Goal: Task Accomplishment & Management: Manage account settings

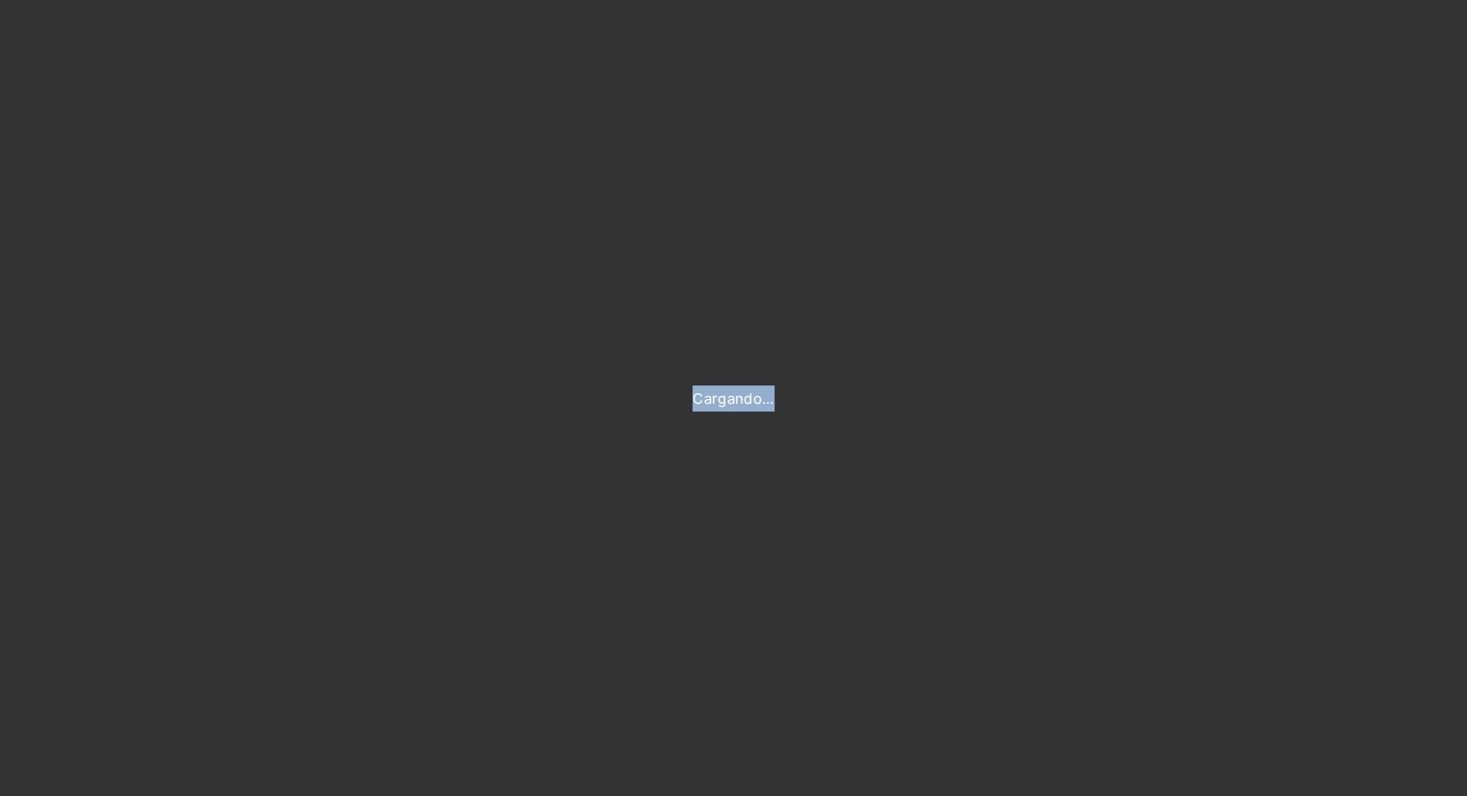
drag, startPoint x: 825, startPoint y: 469, endPoint x: 647, endPoint y: 344, distance: 217.5
click at [649, 353] on div "Cargando..." at bounding box center [733, 398] width 1467 height 796
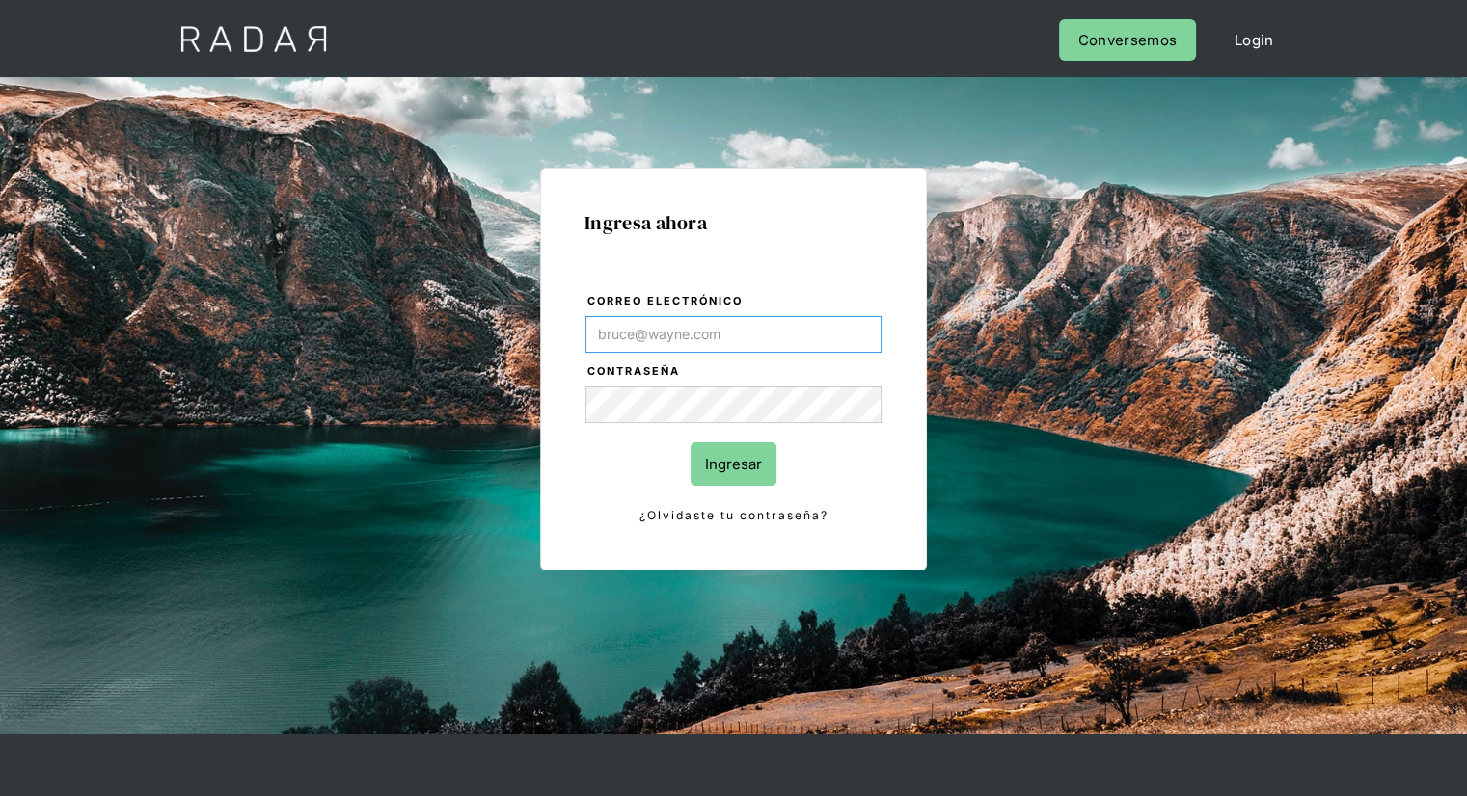
click at [644, 336] on input "Correo electrónico" at bounding box center [733, 334] width 296 height 37
type input "[EMAIL_ADDRESS][PERSON_NAME][DOMAIN_NAME]"
click at [731, 462] on input "Ingresar" at bounding box center [733, 464] width 86 height 43
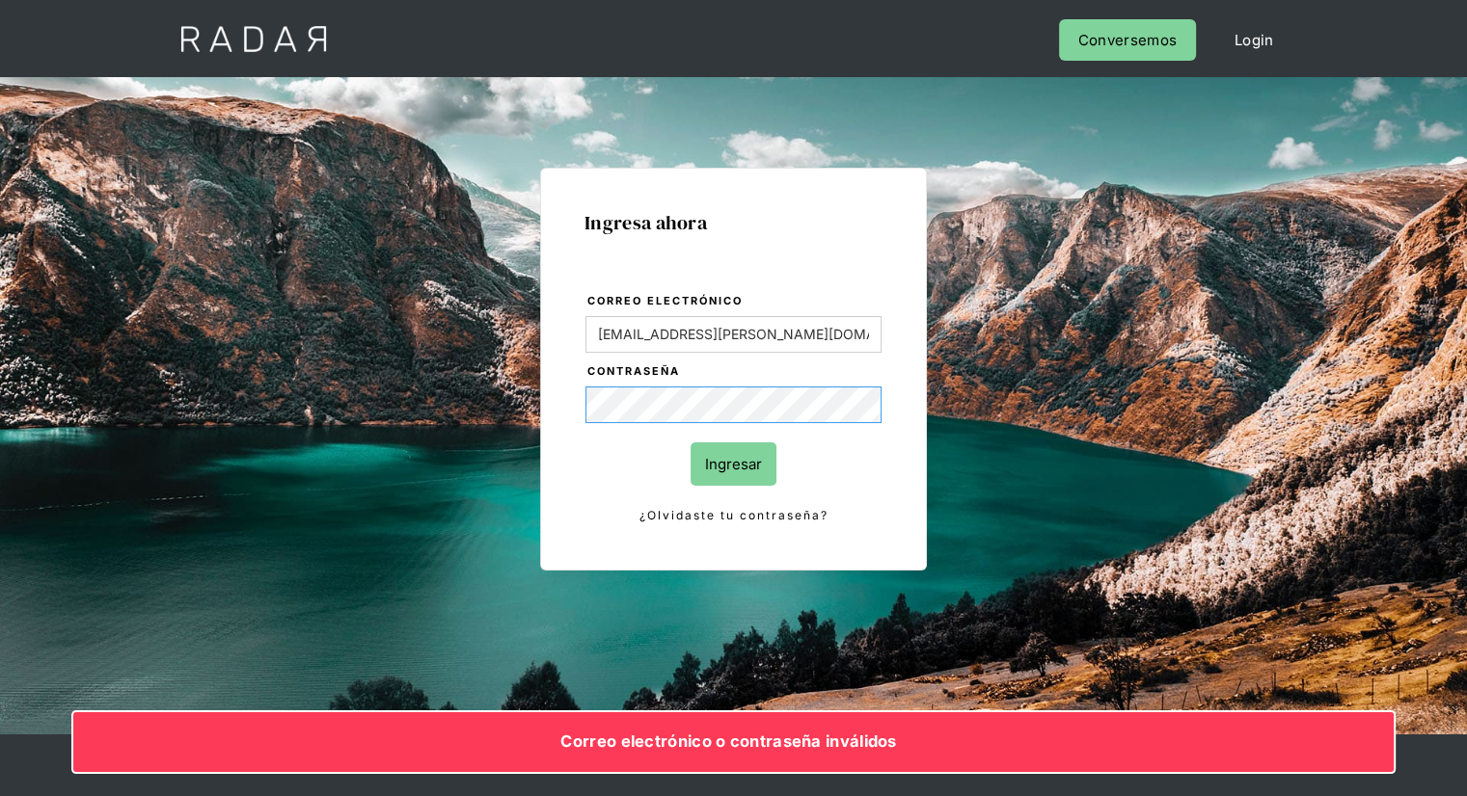
click at [505, 399] on div "Ingresa ahora Correo electrónico juanfrancisco.rodriguez@prontopaga.com Contras…" at bounding box center [734, 435] width 906 height 600
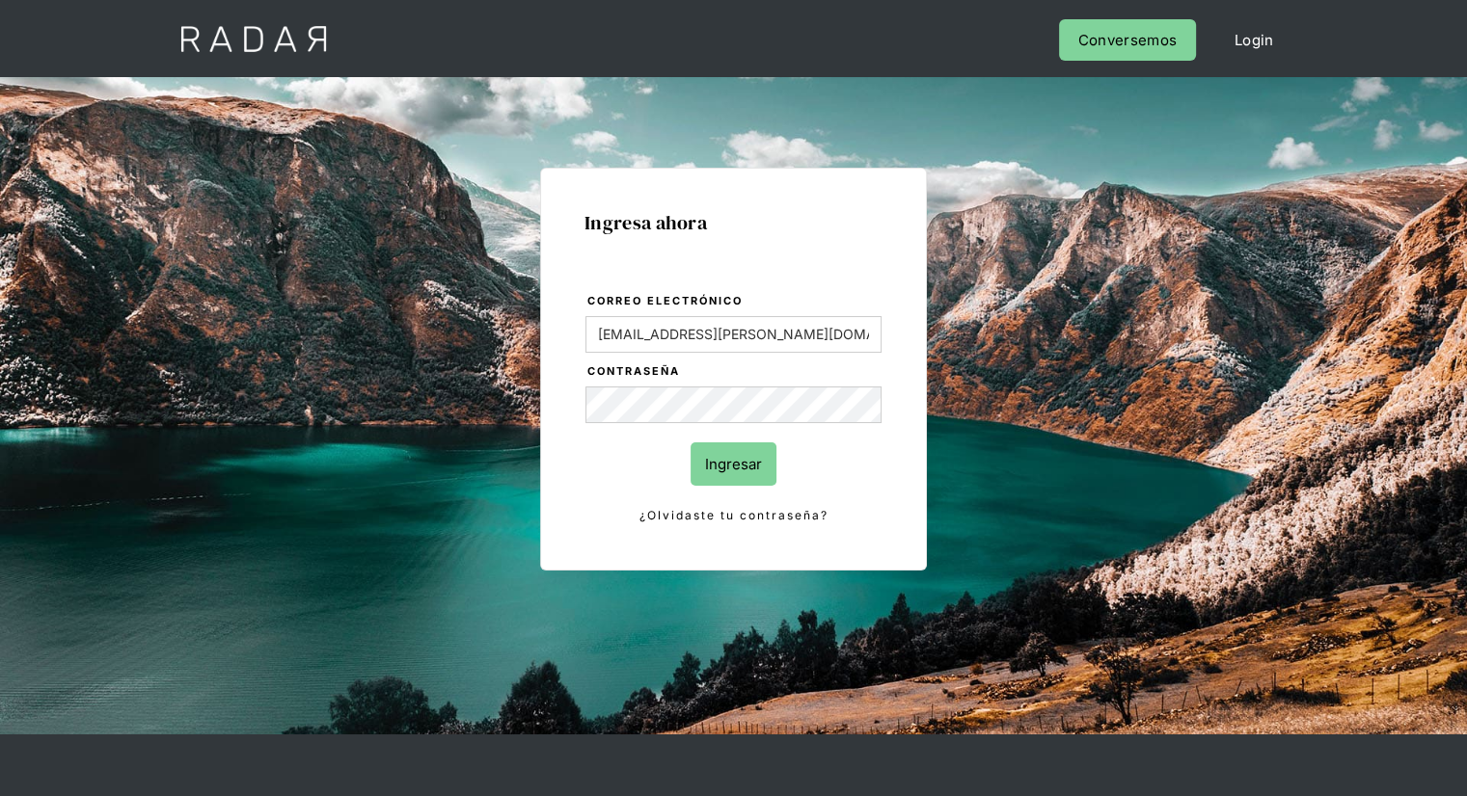
click at [731, 456] on input "Ingresar" at bounding box center [733, 464] width 86 height 43
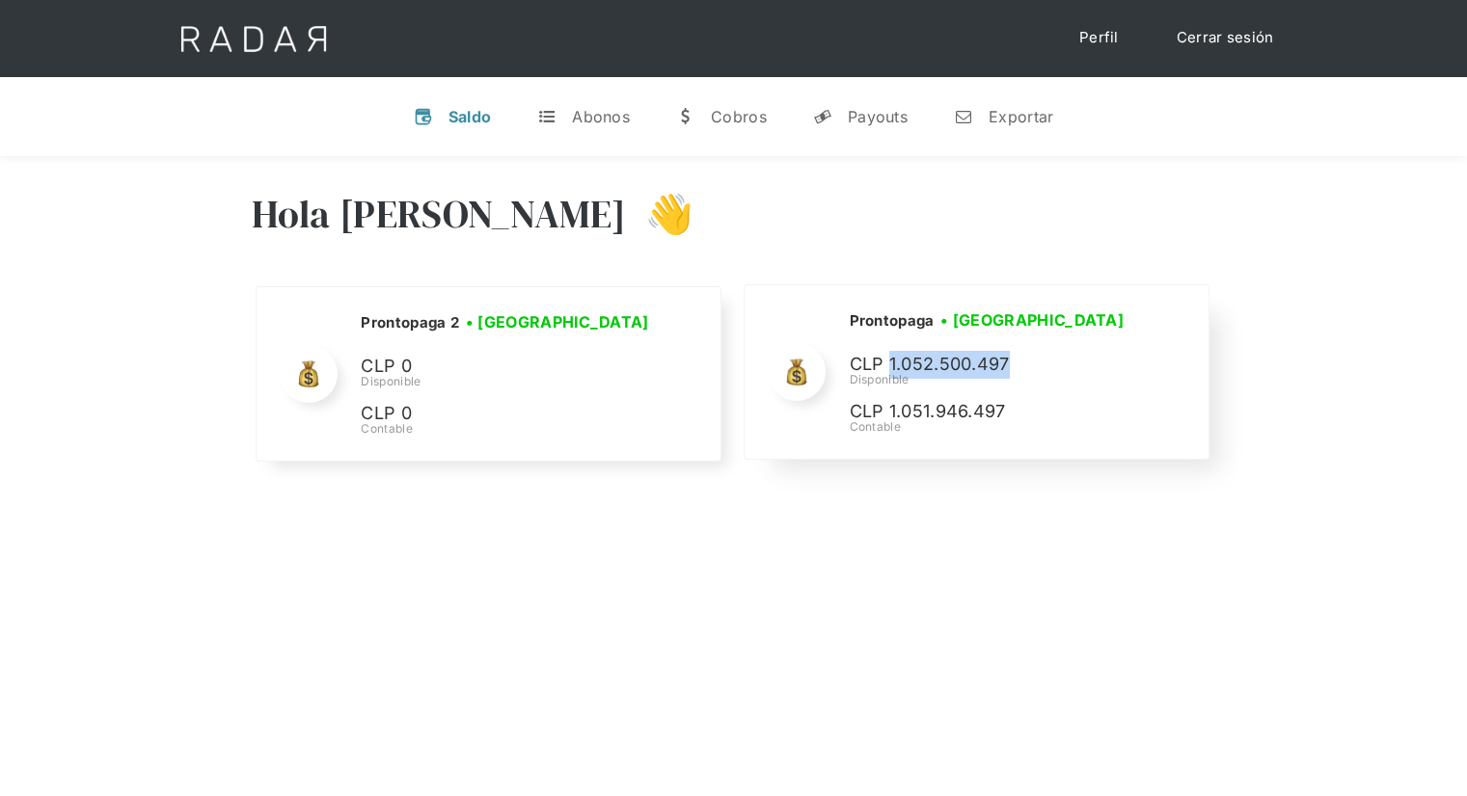
drag, startPoint x: 889, startPoint y: 360, endPoint x: 1025, endPoint y: 377, distance: 137.1
click at [0, 0] on p "CLP 1.052.500.497" at bounding box center [0, 0] width 0 height 0
click at [910, 526] on div "Hola Juan Francisco 👋 Cargando tus cuentas... Nombre de la empresa • Conectada …" at bounding box center [733, 554] width 1467 height 796
